Goal: Task Accomplishment & Management: Manage account settings

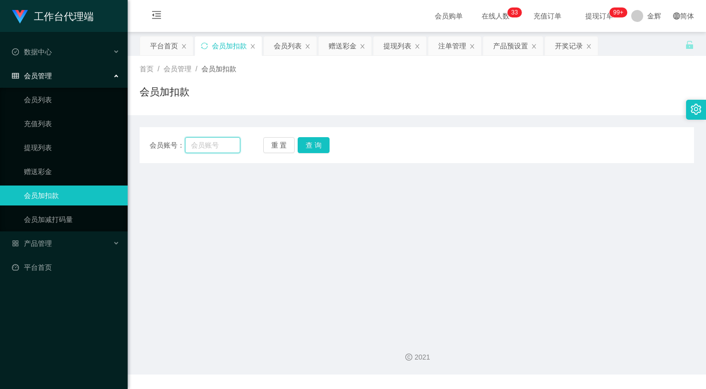
click at [224, 142] on input "text" at bounding box center [212, 145] width 55 height 16
paste input "Pema"
type input "Pema"
click at [326, 152] on button "查 询" at bounding box center [314, 145] width 32 height 16
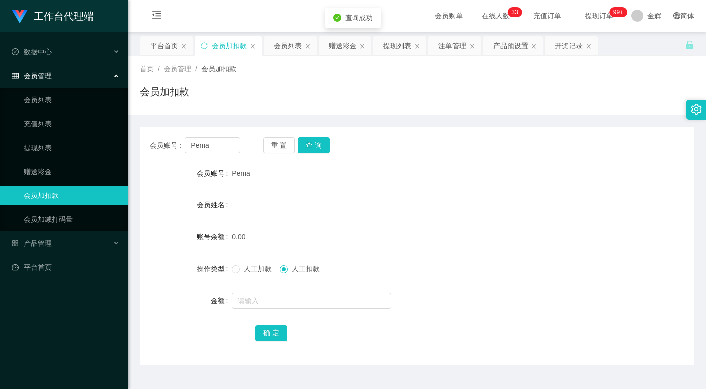
click at [244, 268] on span "人工加款" at bounding box center [258, 269] width 36 height 8
click at [253, 296] on input "text" at bounding box center [312, 301] width 160 height 16
type input "100"
drag, startPoint x: 282, startPoint y: 333, endPoint x: 394, endPoint y: 200, distance: 173.3
click at [282, 333] on button "确 定" at bounding box center [271, 333] width 32 height 16
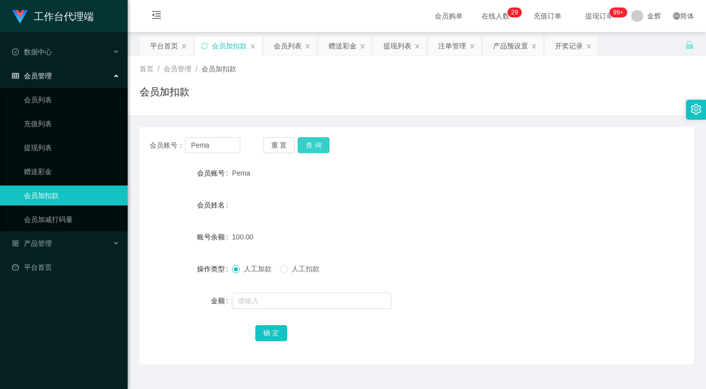
click at [320, 139] on button "查 询" at bounding box center [314, 145] width 32 height 16
click at [310, 205] on div "会员姓名" at bounding box center [417, 205] width 554 height 20
drag, startPoint x: 290, startPoint y: 268, endPoint x: 293, endPoint y: 274, distance: 6.2
click at [290, 269] on span "人工扣款" at bounding box center [306, 269] width 36 height 8
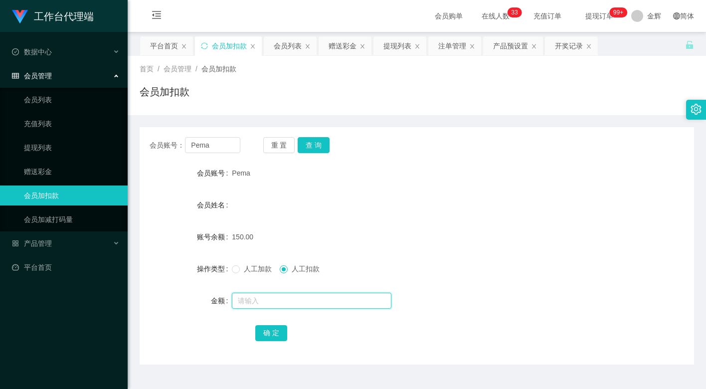
click at [288, 304] on input "text" at bounding box center [312, 301] width 160 height 16
type input "150"
drag, startPoint x: 274, startPoint y: 332, endPoint x: 326, endPoint y: 299, distance: 61.4
click at [274, 332] on button "确 定" at bounding box center [271, 333] width 32 height 16
click at [422, 227] on div "150.00" at bounding box center [394, 237] width 324 height 20
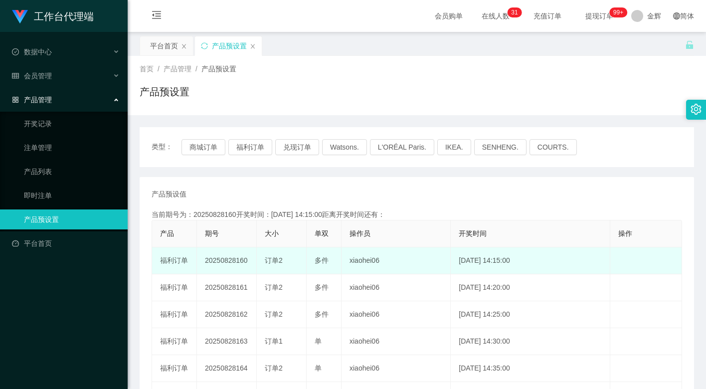
click at [229, 260] on td "20250828160" at bounding box center [227, 260] width 60 height 27
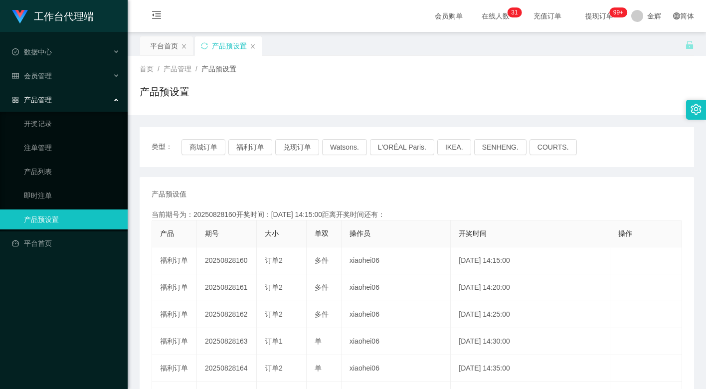
copy td "20250828160"
click at [300, 180] on div "产品预设值 添加期号 当前期号为：20250828160开奖时间：[DATE] 14:15:00距离开奖时间还有：00:0-60 产品 期号 大小 单双 操作…" at bounding box center [417, 368] width 554 height 383
